Goal: Complete application form

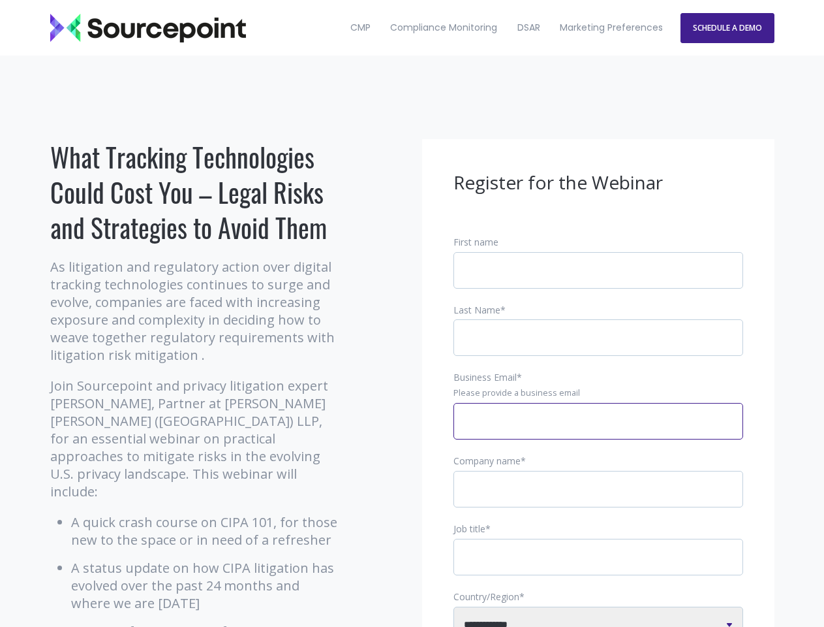
click at [598, 431] on input "Business Email *" at bounding box center [599, 421] width 290 height 37
